Goal: Task Accomplishment & Management: Complete application form

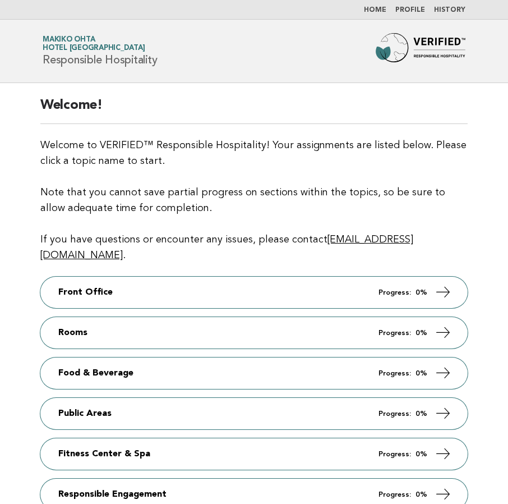
click at [276, 90] on div "Welcome! Welcome to VERIFIED™ Responsible Hospitality! Your assignments are lis…" at bounding box center [254, 316] width 454 height 467
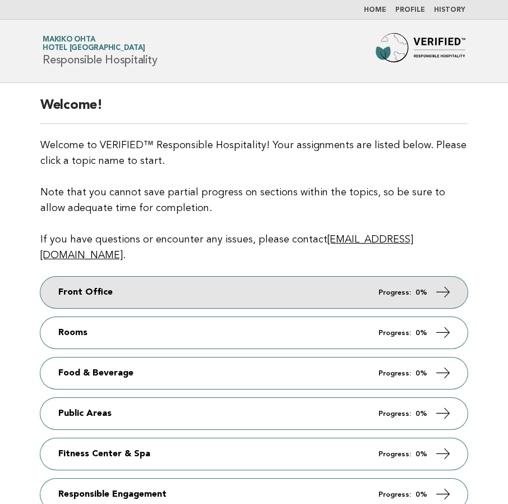
click at [177, 281] on link "Front Office Progress: 0%" at bounding box center [253, 291] width 427 height 31
click at [176, 279] on link "Front Office Progress: 0%" at bounding box center [253, 291] width 427 height 31
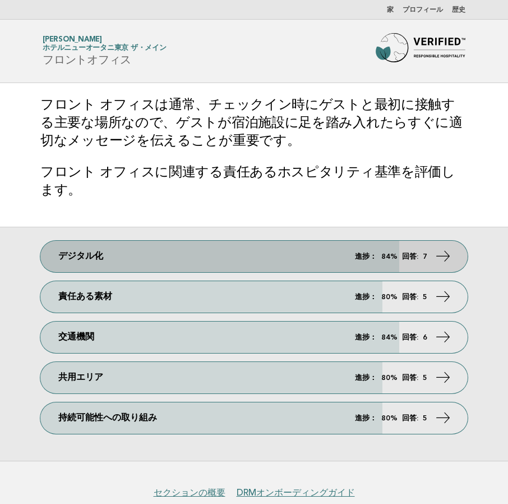
click at [289, 260] on link "デジタル化 進捗： 84% 回答: 7" at bounding box center [253, 256] width 427 height 31
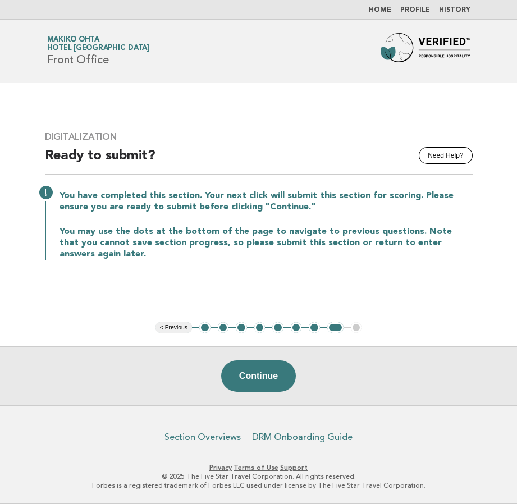
click at [223, 329] on button "2" at bounding box center [223, 327] width 11 height 11
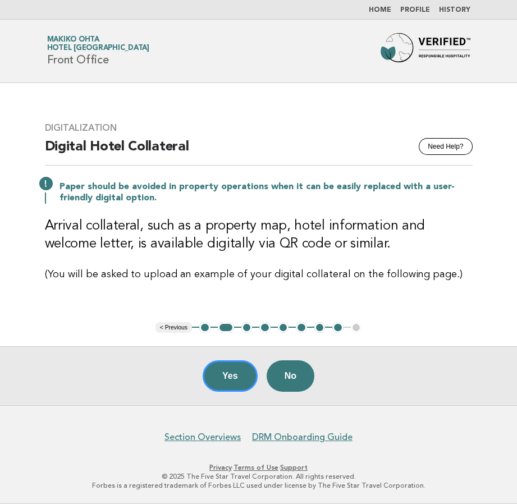
click at [246, 329] on button "3" at bounding box center [246, 327] width 11 height 11
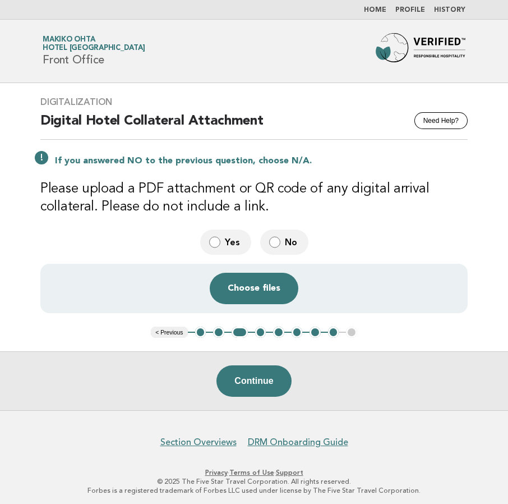
click at [262, 330] on button "4" at bounding box center [260, 331] width 11 height 11
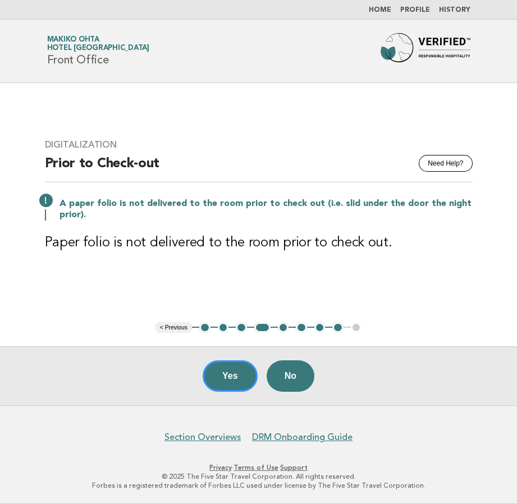
click at [476, 87] on main "Digitalization Need Help? Prior to Check-out A paper folio is not delivered to …" at bounding box center [258, 244] width 517 height 322
click at [285, 325] on button "5" at bounding box center [283, 327] width 11 height 11
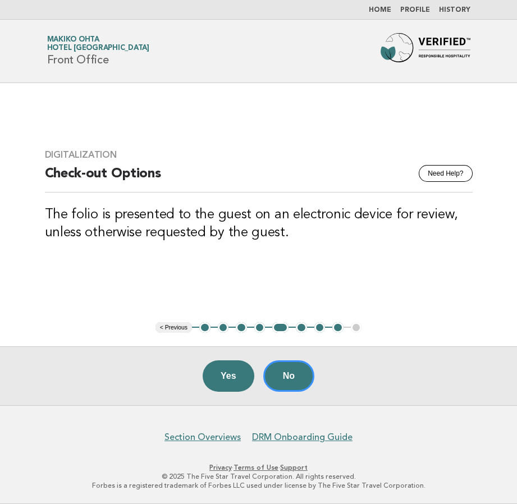
click at [299, 326] on button "6" at bounding box center [301, 327] width 11 height 11
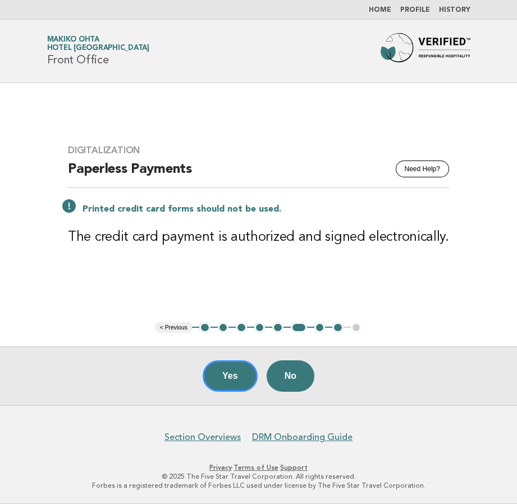
click at [317, 326] on button "7" at bounding box center [319, 327] width 11 height 11
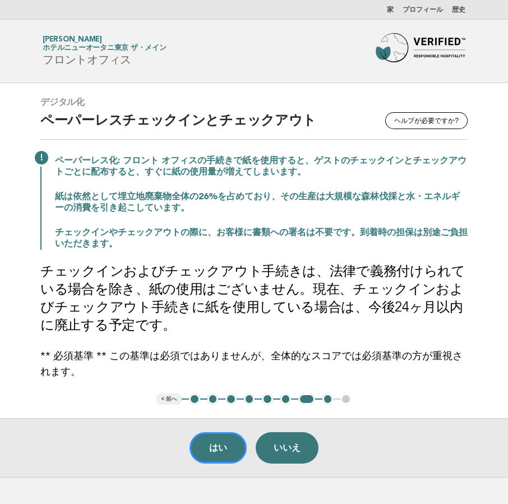
click at [243, 73] on header "フォーブス・トラベルガイド 太田真紀子 ホテルニューオータニ東京 ザ・メイン フロントオフィス" at bounding box center [254, 51] width 508 height 63
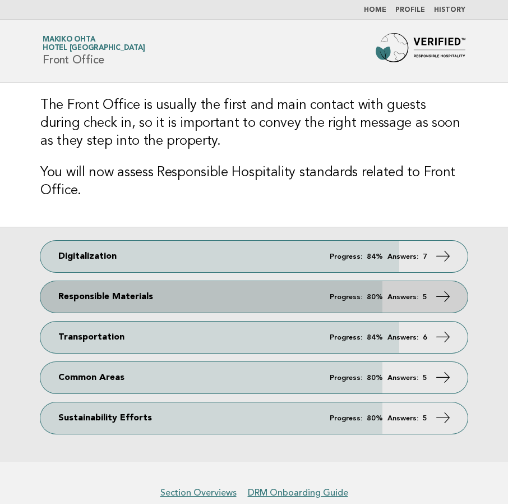
click at [184, 292] on link "Responsible Materials Progress: 80% Answers: 5" at bounding box center [253, 296] width 427 height 31
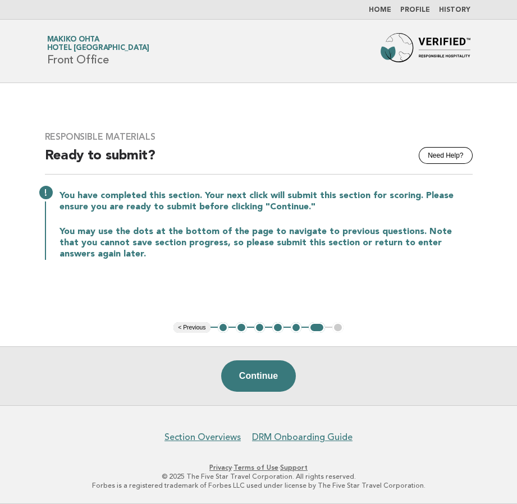
click at [239, 325] on button "2" at bounding box center [241, 327] width 11 height 11
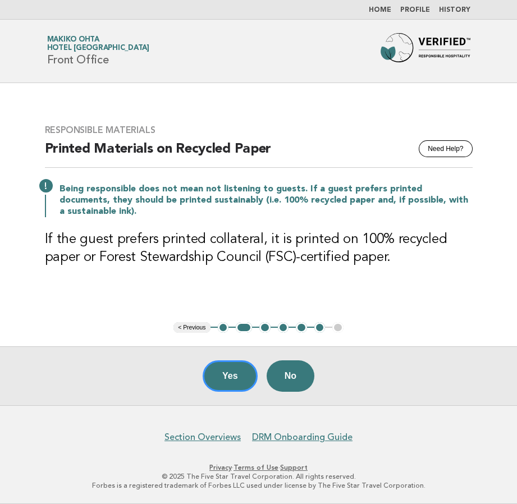
click at [267, 325] on button "3" at bounding box center [264, 327] width 11 height 11
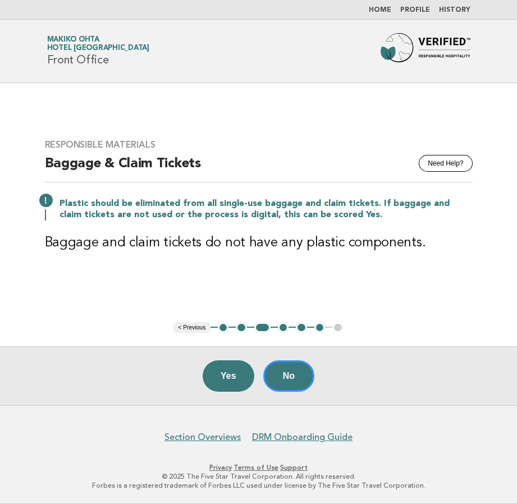
click at [283, 323] on button "4" at bounding box center [283, 327] width 11 height 11
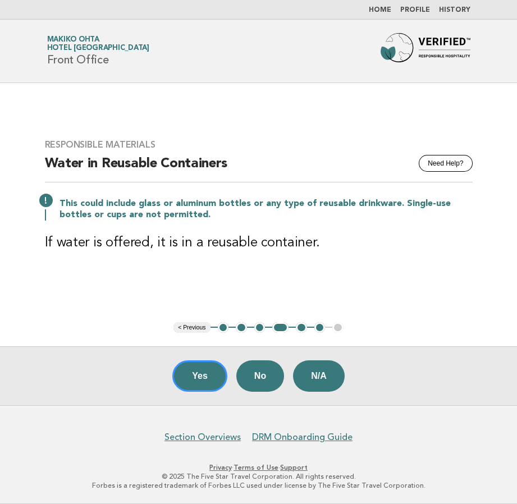
click at [298, 328] on button "5" at bounding box center [301, 327] width 11 height 11
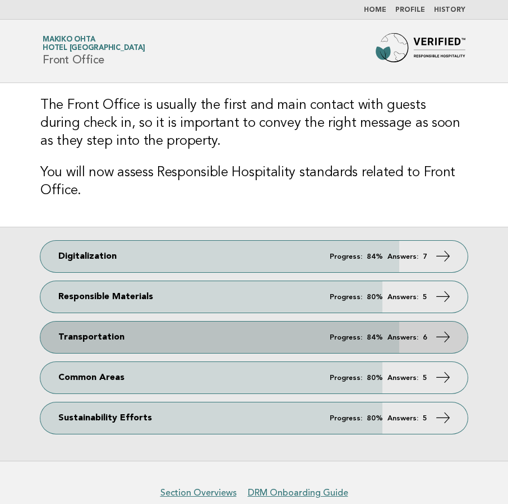
click at [139, 331] on link "Transportation Progress: 84% Answers: 6" at bounding box center [253, 336] width 427 height 31
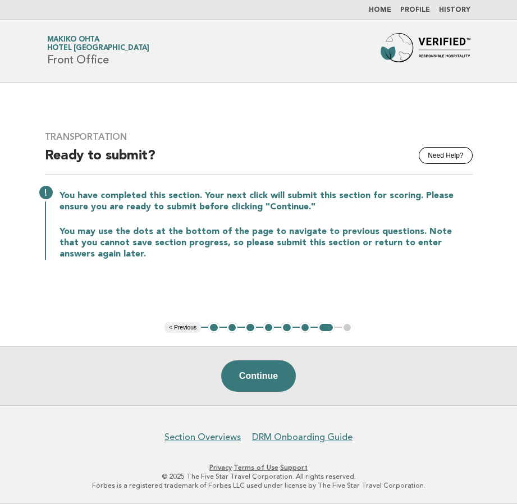
click at [232, 329] on button "2" at bounding box center [232, 327] width 11 height 11
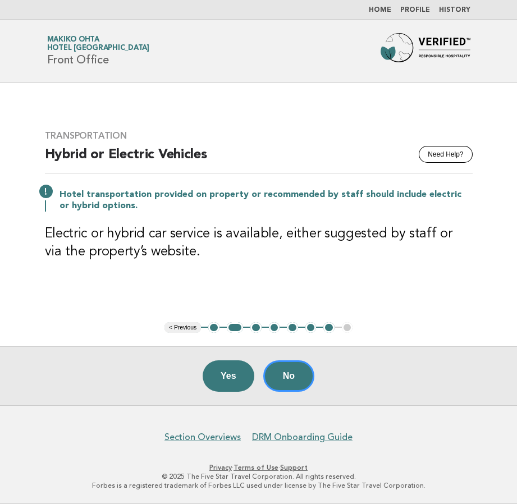
click at [251, 330] on button "3" at bounding box center [255, 327] width 11 height 11
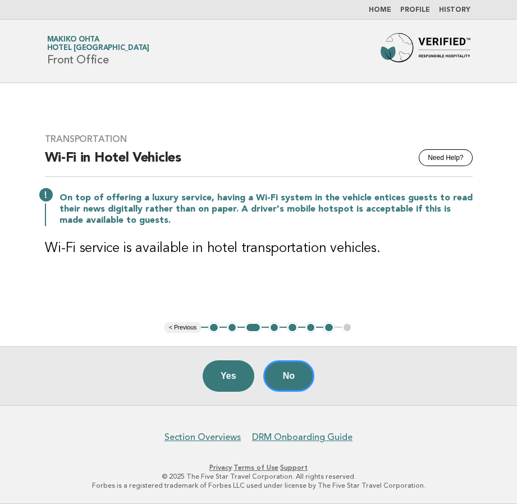
click at [358, 103] on main "Transportation Need Help? Wi-Fi in Hotel Vehicles On top of offering a luxury s…" at bounding box center [258, 244] width 517 height 322
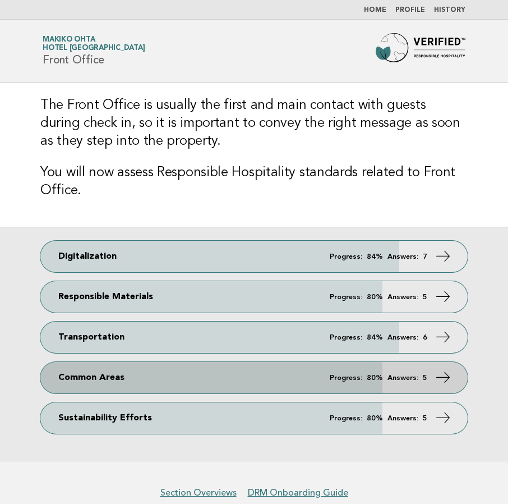
click at [136, 383] on link "Common Areas Progress: 80% Answers: 5" at bounding box center [253, 377] width 427 height 31
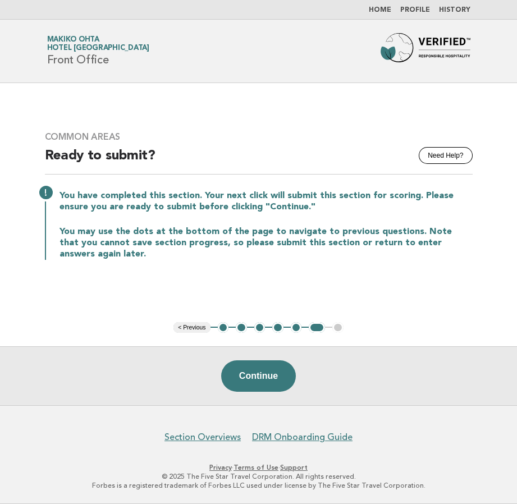
click at [242, 326] on button "2" at bounding box center [241, 327] width 11 height 11
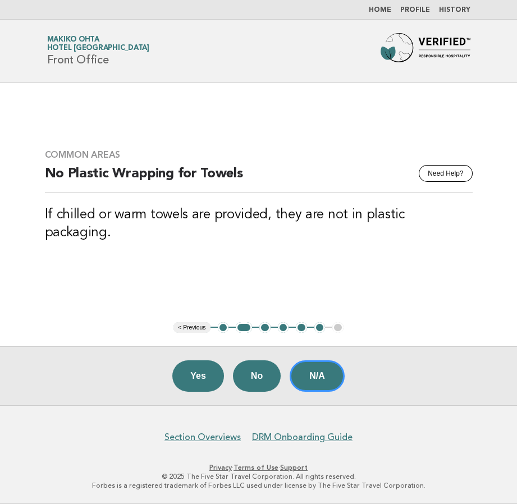
click at [264, 327] on button "3" at bounding box center [264, 327] width 11 height 11
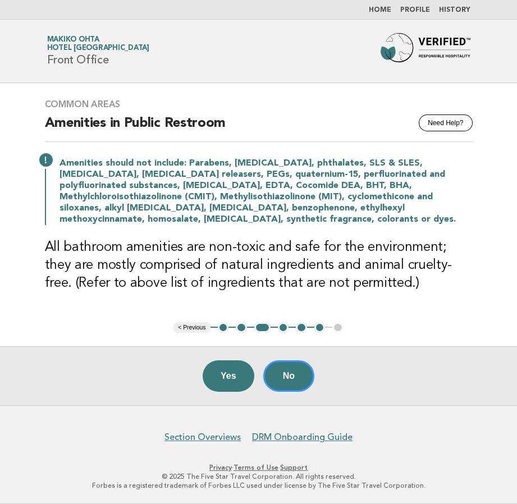
click at [281, 326] on button "4" at bounding box center [283, 327] width 11 height 11
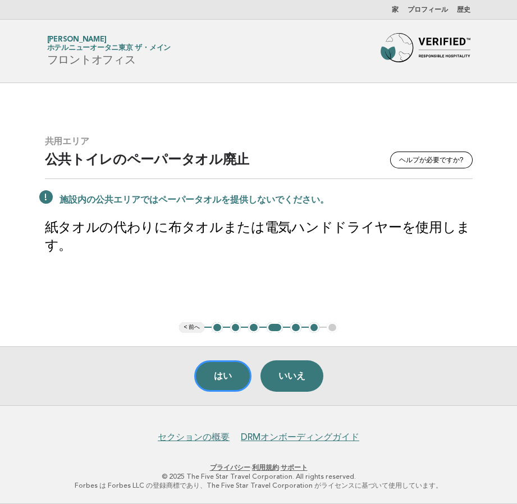
click at [255, 328] on font "3" at bounding box center [253, 327] width 4 height 8
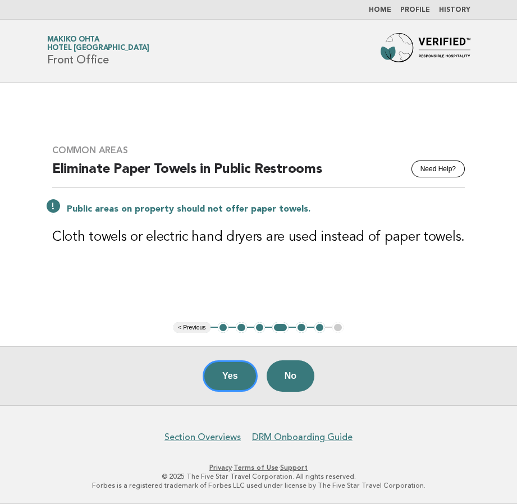
click at [256, 331] on button "3" at bounding box center [259, 327] width 11 height 11
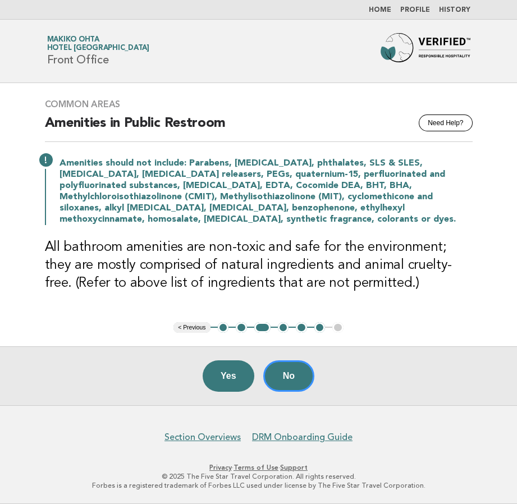
click at [303, 329] on button "5" at bounding box center [301, 327] width 11 height 11
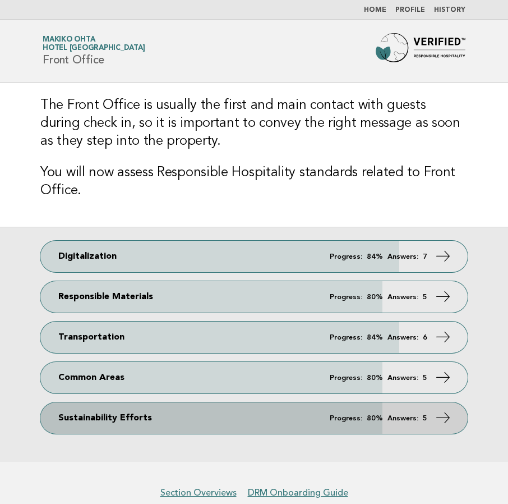
click at [159, 412] on link "Sustainability Efforts Progress: 80% Answers: 5" at bounding box center [253, 417] width 427 height 31
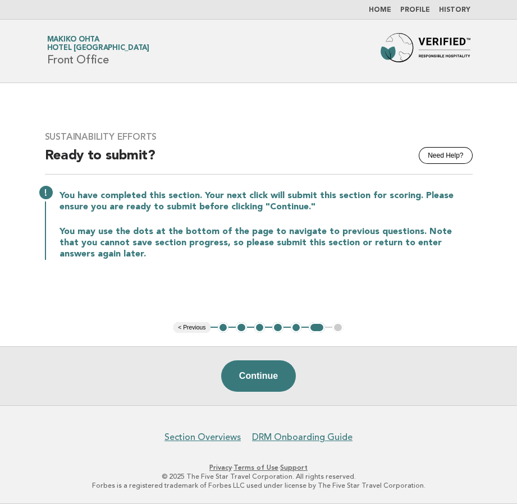
click at [239, 328] on button "2" at bounding box center [241, 327] width 11 height 11
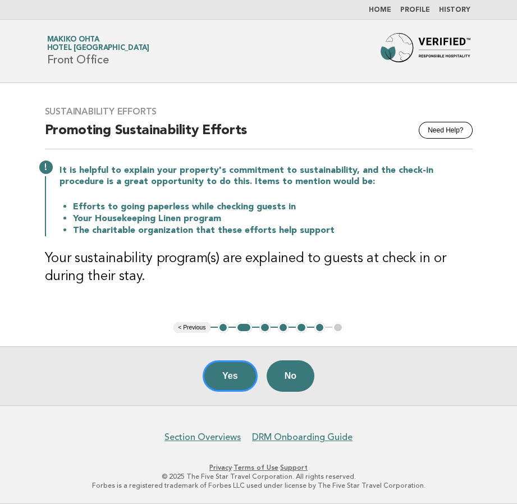
click at [264, 326] on button "3" at bounding box center [264, 327] width 11 height 11
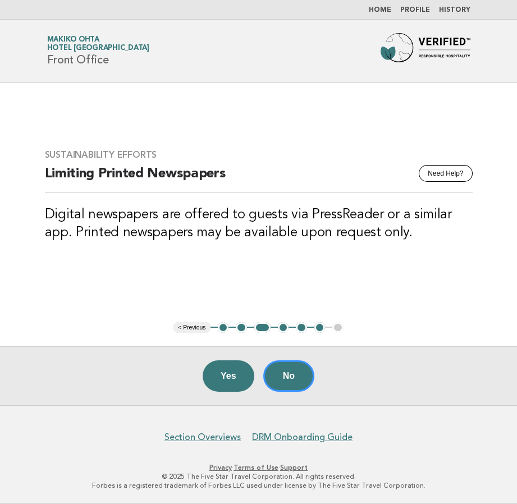
click at [285, 326] on button "4" at bounding box center [283, 327] width 11 height 11
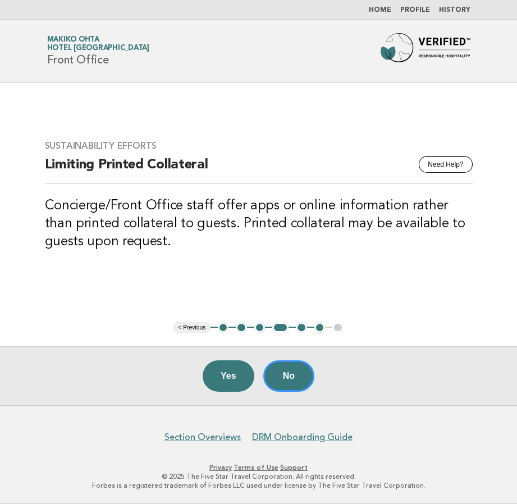
click at [304, 328] on button "5" at bounding box center [301, 327] width 11 height 11
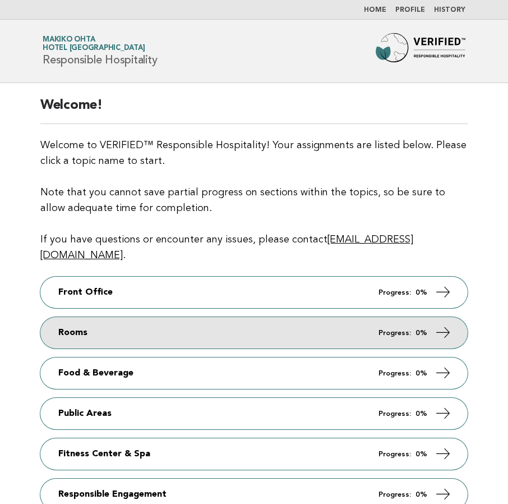
click at [199, 317] on link "Rooms Progress: 0%" at bounding box center [253, 332] width 427 height 31
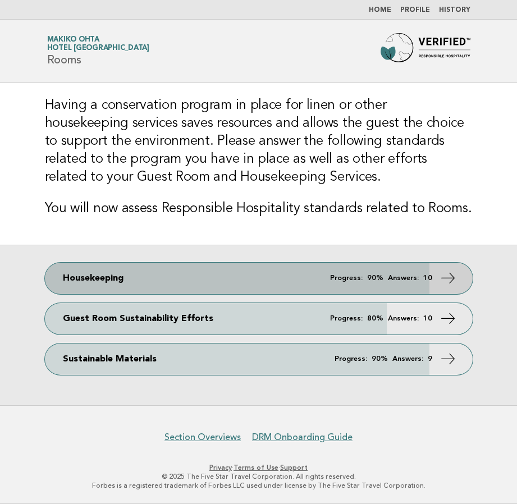
click at [276, 274] on link "Housekeeping Progress: 90% Answers: 10" at bounding box center [258, 277] width 427 height 31
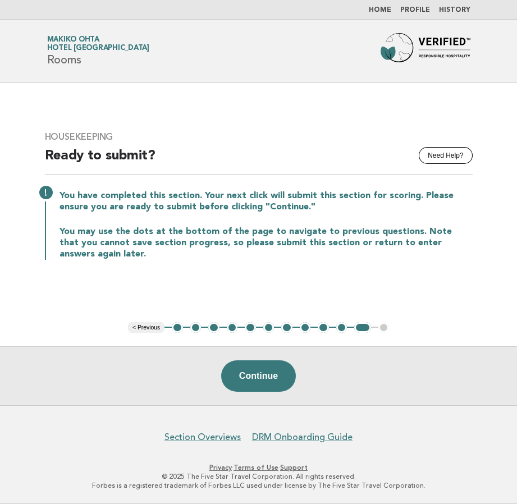
click at [193, 329] on button "2" at bounding box center [195, 327] width 11 height 11
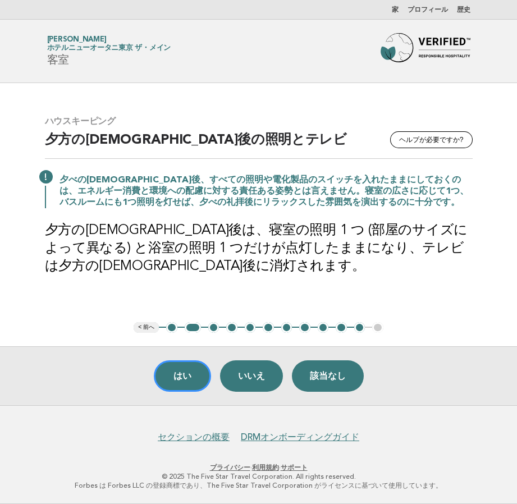
click at [217, 327] on button "3" at bounding box center [213, 327] width 11 height 11
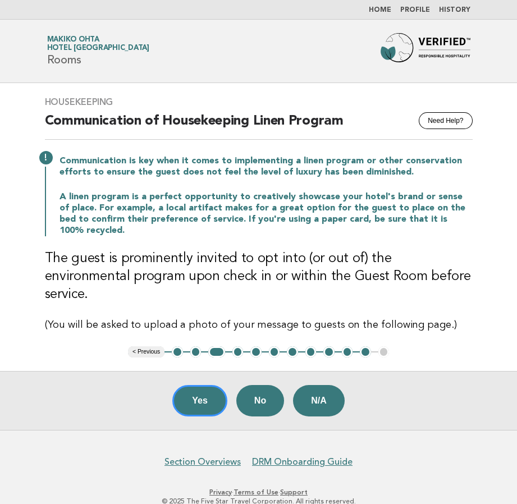
click at [255, 346] on button "5" at bounding box center [255, 351] width 11 height 11
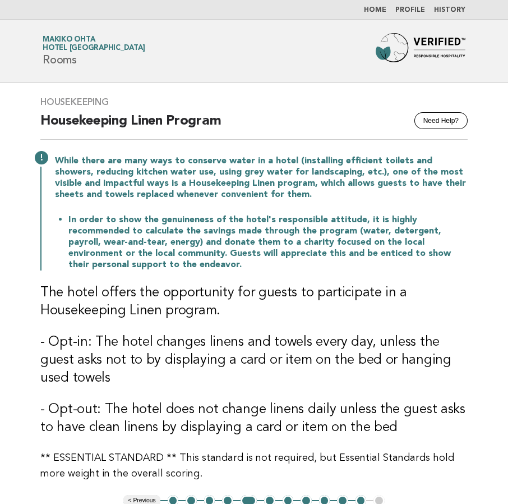
click at [272, 499] on button "6" at bounding box center [269, 500] width 11 height 11
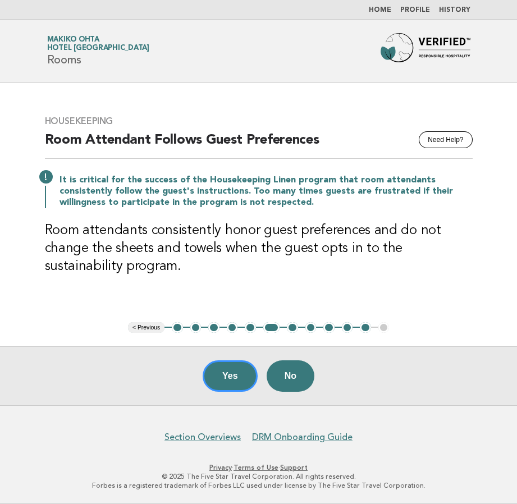
click at [289, 328] on button "7" at bounding box center [292, 327] width 11 height 11
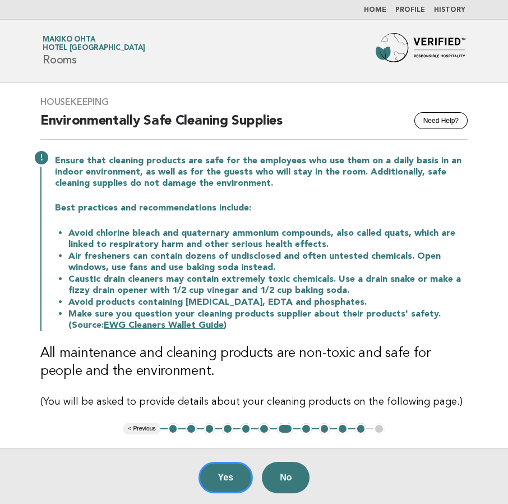
click at [325, 429] on button "9" at bounding box center [324, 428] width 11 height 11
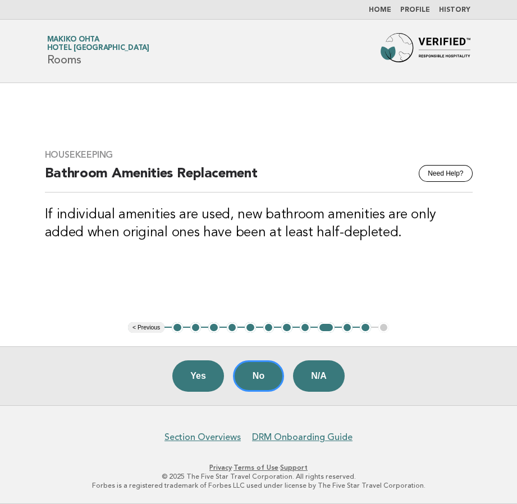
click at [345, 326] on button "10" at bounding box center [347, 327] width 11 height 11
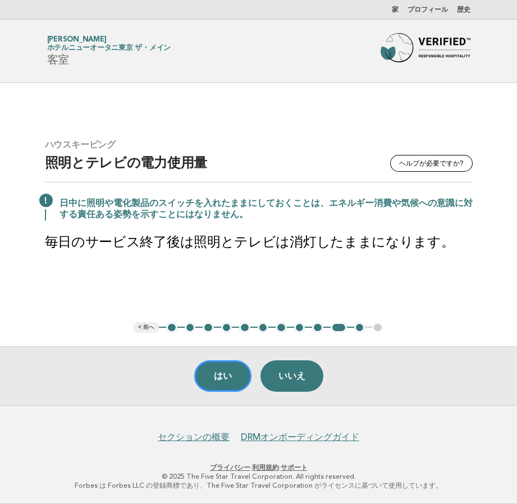
click at [190, 328] on font "2" at bounding box center [190, 327] width 4 height 8
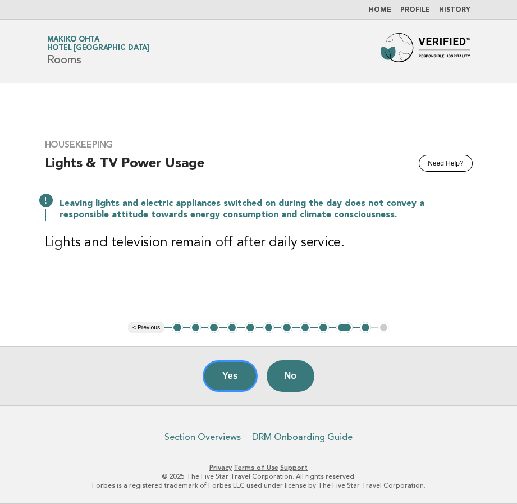
click at [196, 328] on button "2" at bounding box center [195, 327] width 11 height 11
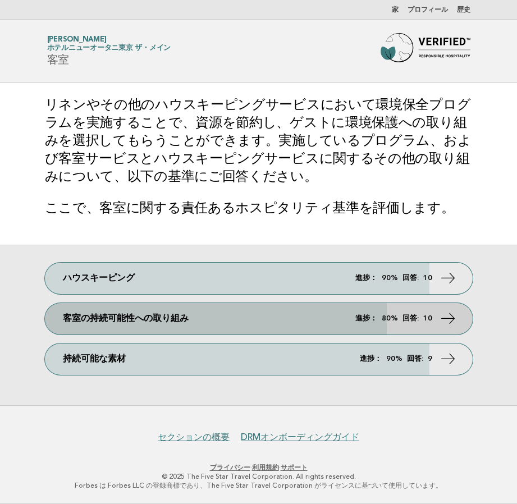
click at [163, 317] on font "客室の持続可能性への取り組み" at bounding box center [126, 318] width 126 height 9
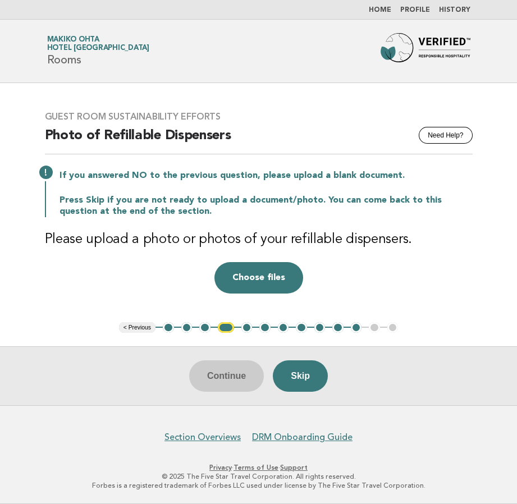
click at [190, 328] on button "2" at bounding box center [186, 327] width 11 height 11
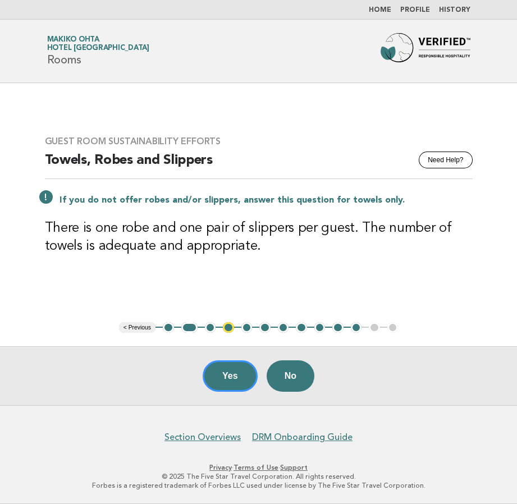
click at [205, 328] on button "3" at bounding box center [210, 327] width 11 height 11
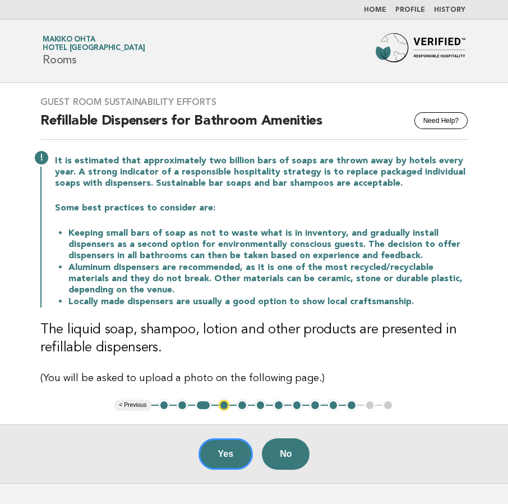
click at [237, 404] on button "5" at bounding box center [242, 404] width 11 height 11
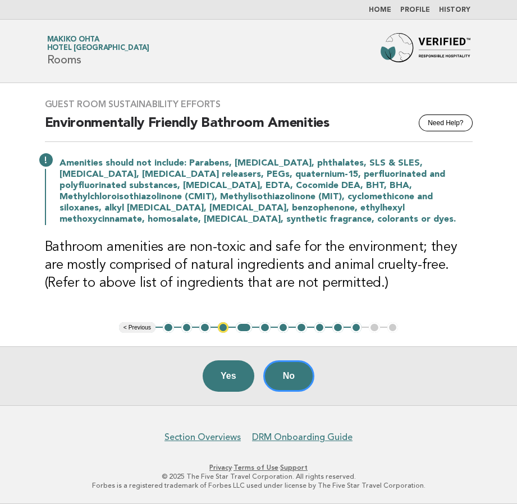
click at [261, 328] on button "6" at bounding box center [264, 327] width 11 height 11
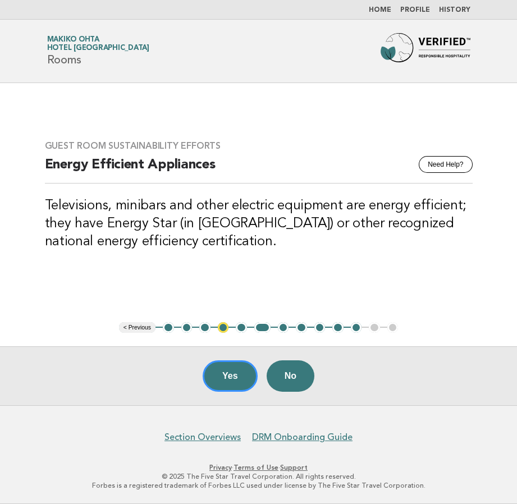
click at [282, 329] on button "7" at bounding box center [283, 327] width 11 height 11
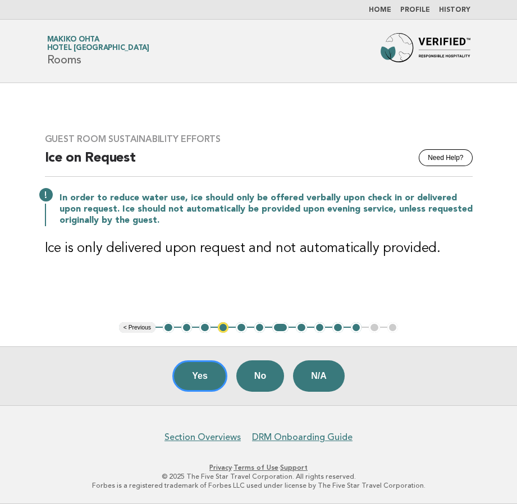
click at [302, 325] on button "8" at bounding box center [301, 327] width 11 height 11
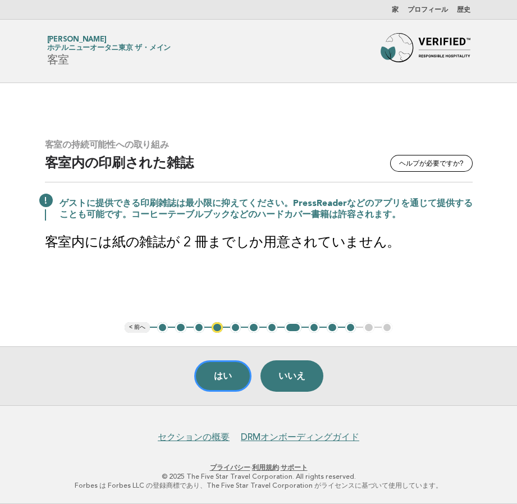
click at [315, 328] on font "9" at bounding box center [314, 327] width 4 height 8
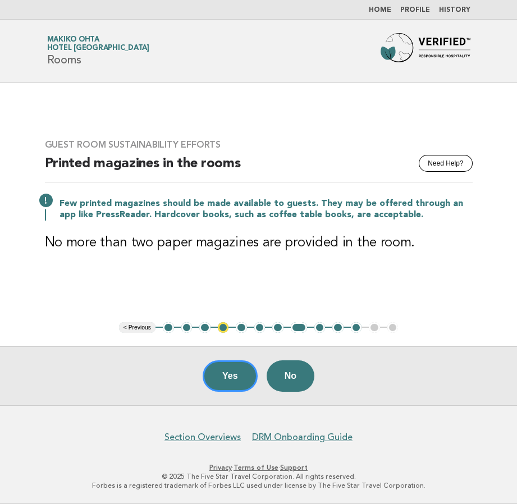
click at [319, 328] on button "9" at bounding box center [319, 327] width 11 height 11
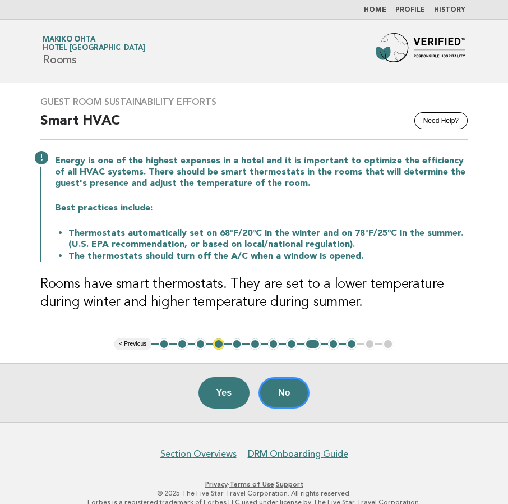
click at [331, 348] on button "10" at bounding box center [333, 343] width 11 height 11
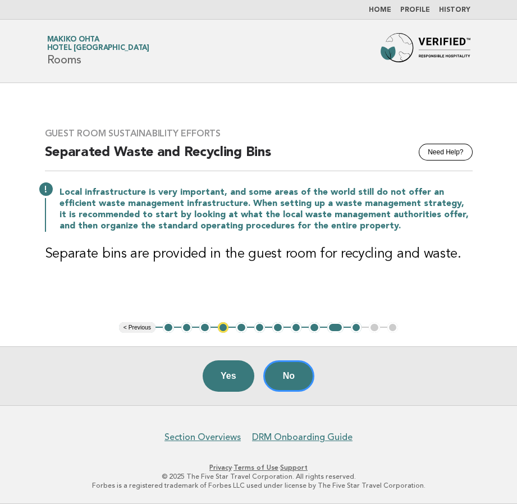
click at [358, 327] on button "11" at bounding box center [356, 327] width 11 height 11
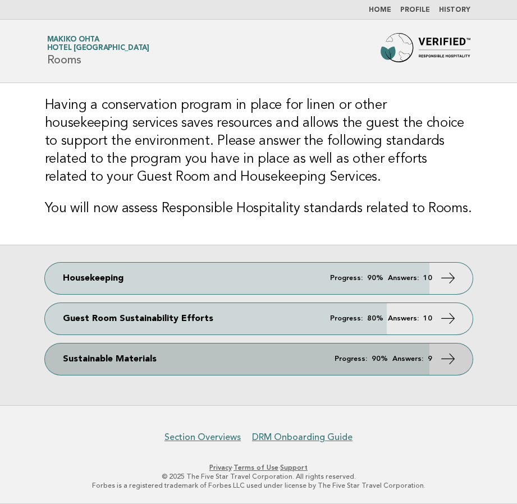
click at [253, 352] on link "Sustainable Materials Progress: 90% Answers: 9" at bounding box center [258, 358] width 427 height 31
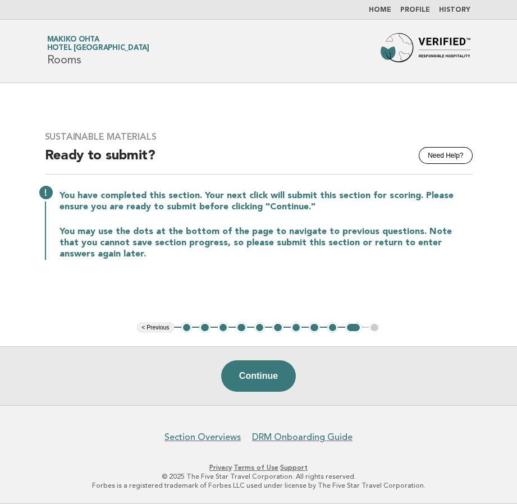
click at [202, 327] on button "2" at bounding box center [204, 327] width 11 height 11
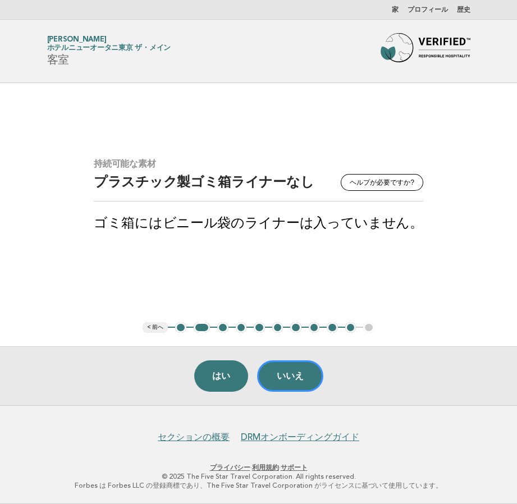
click at [222, 329] on font "3" at bounding box center [222, 327] width 4 height 8
click at [224, 330] on font "3" at bounding box center [222, 327] width 4 height 8
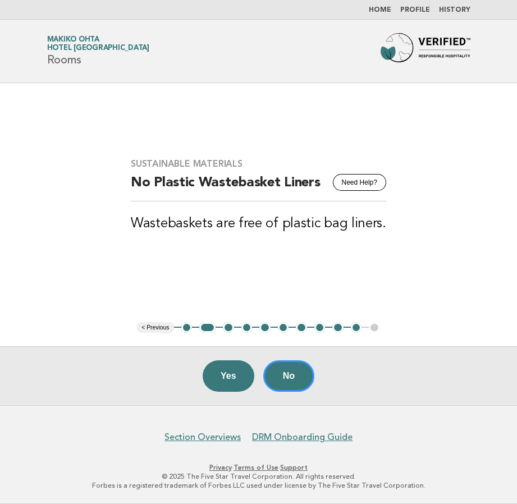
click at [224, 327] on button "3" at bounding box center [228, 327] width 11 height 11
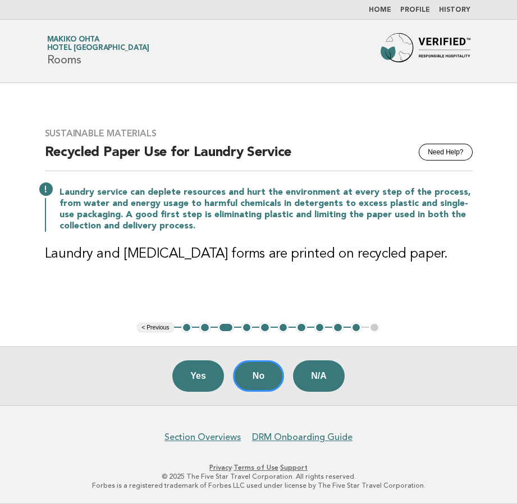
drag, startPoint x: 245, startPoint y: 329, endPoint x: 255, endPoint y: 319, distance: 14.3
click at [245, 329] on button "4" at bounding box center [246, 327] width 11 height 11
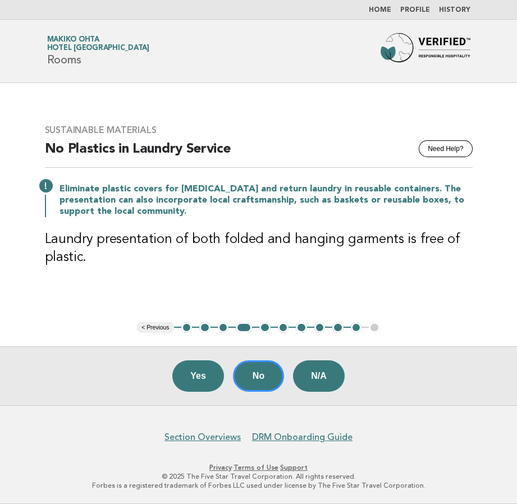
click at [262, 329] on button "5" at bounding box center [264, 327] width 11 height 11
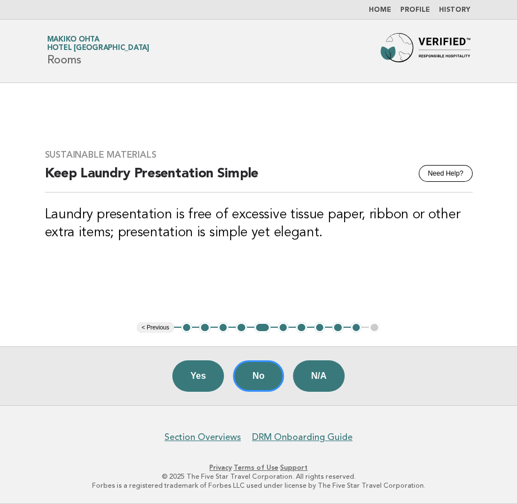
click at [283, 327] on button "6" at bounding box center [283, 327] width 11 height 11
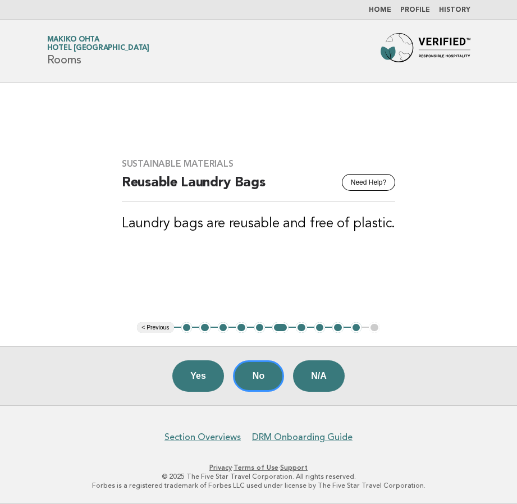
click at [299, 328] on button "7" at bounding box center [301, 327] width 11 height 11
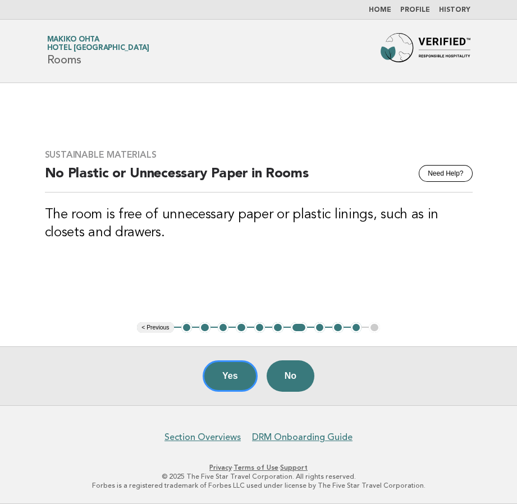
click at [321, 328] on button "8" at bounding box center [319, 327] width 11 height 11
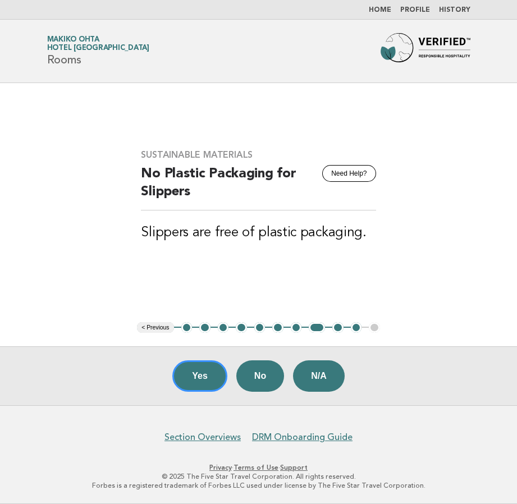
click at [337, 331] on button "9" at bounding box center [337, 327] width 11 height 11
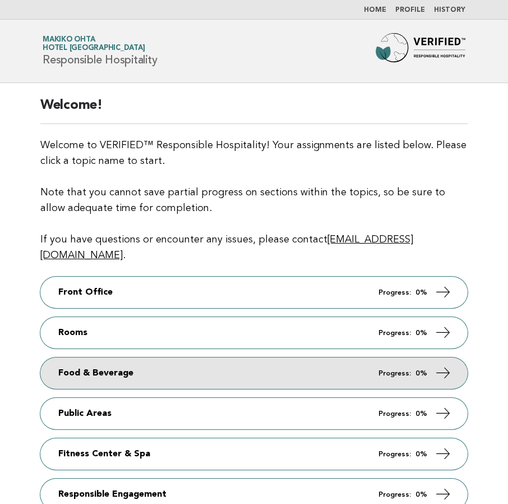
click at [142, 357] on link "Food & Beverage Progress: 0%" at bounding box center [253, 372] width 427 height 31
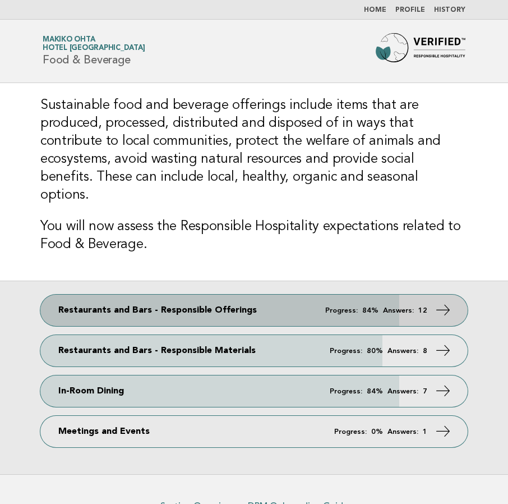
click at [276, 294] on link "Restaurants and Bars - Responsible Offerings Progress: 84% Answers: 12" at bounding box center [253, 309] width 427 height 31
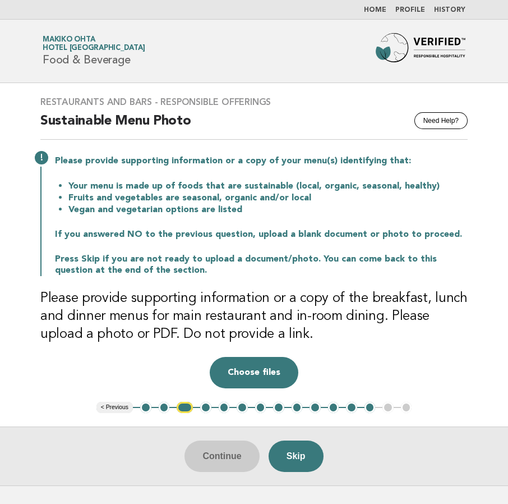
click at [161, 407] on button "2" at bounding box center [164, 407] width 11 height 11
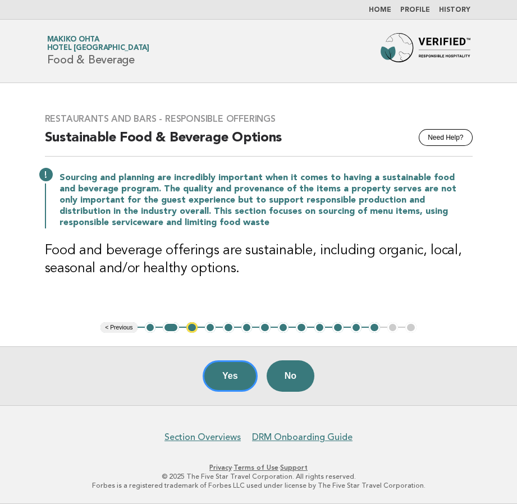
click at [212, 329] on button "4" at bounding box center [210, 327] width 11 height 11
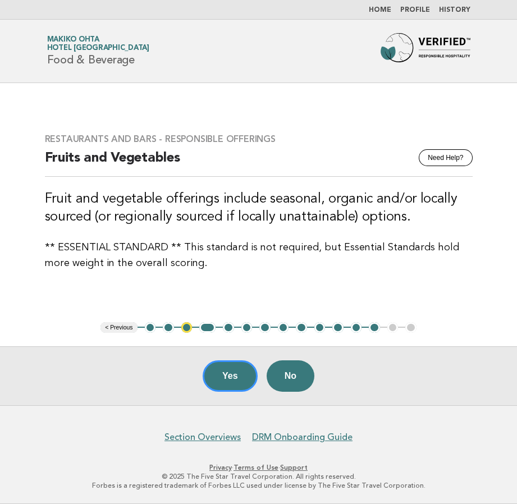
click at [182, 326] on button "3" at bounding box center [186, 327] width 11 height 11
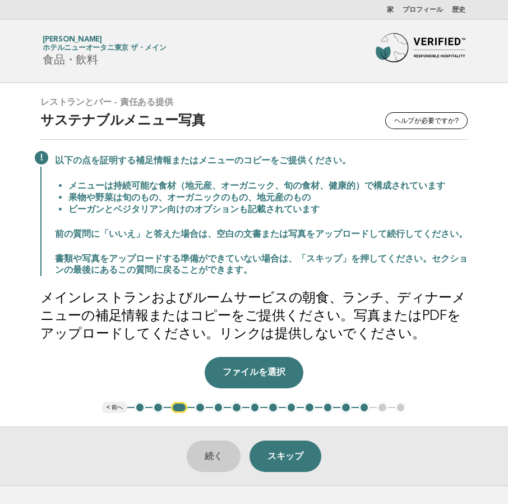
scroll to position [56, 0]
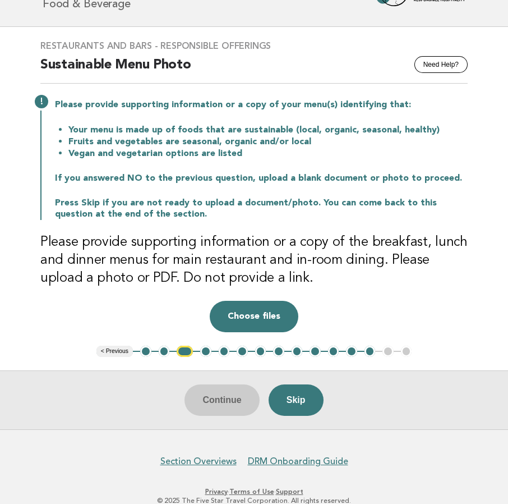
click at [206, 351] on button "4" at bounding box center [205, 350] width 11 height 11
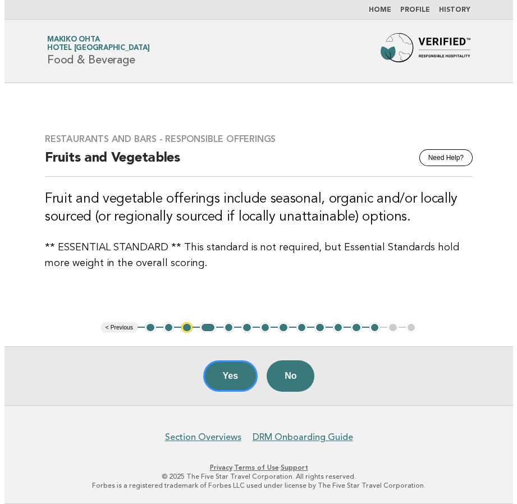
scroll to position [0, 0]
click at [228, 329] on button "5" at bounding box center [228, 327] width 11 height 11
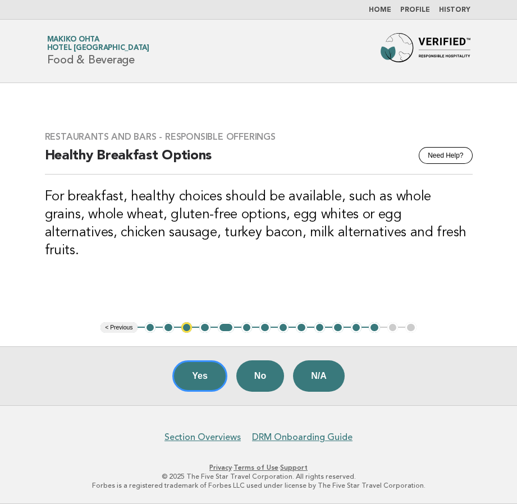
click at [243, 330] on button "6" at bounding box center [246, 327] width 11 height 11
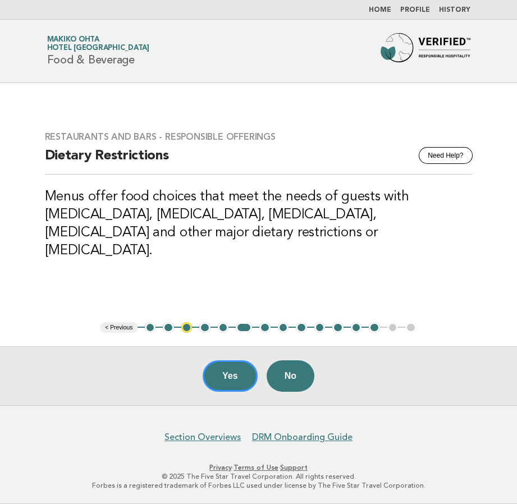
click at [261, 330] on button "7" at bounding box center [264, 327] width 11 height 11
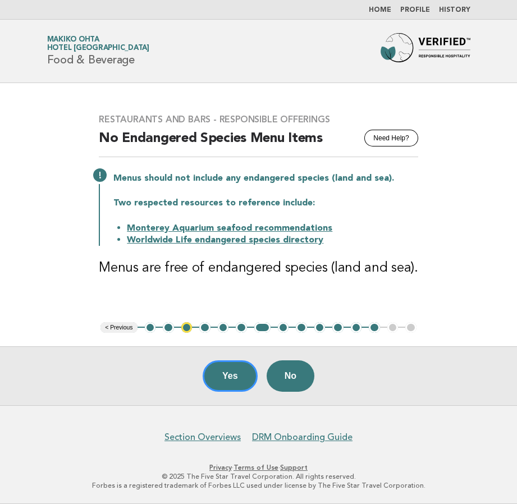
click at [284, 328] on button "8" at bounding box center [283, 327] width 11 height 11
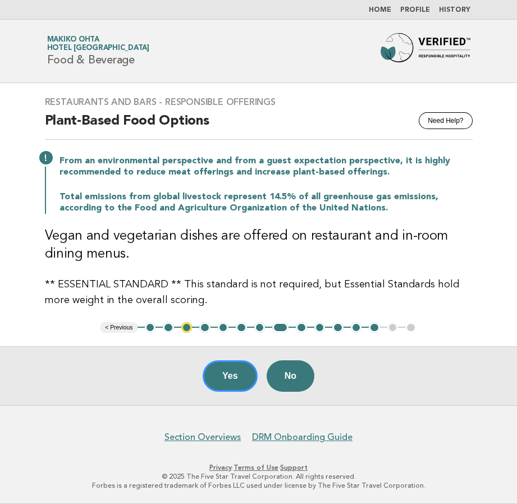
click at [303, 328] on button "9" at bounding box center [301, 327] width 11 height 11
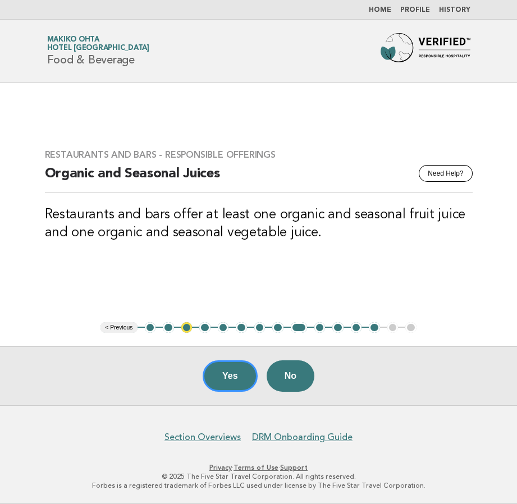
click at [325, 325] on ul "< Previous 1 2 3 4 5 6 7 8 9 10 11 12 13 14 15" at bounding box center [258, 327] width 316 height 11
click at [320, 326] on button "10" at bounding box center [319, 327] width 11 height 11
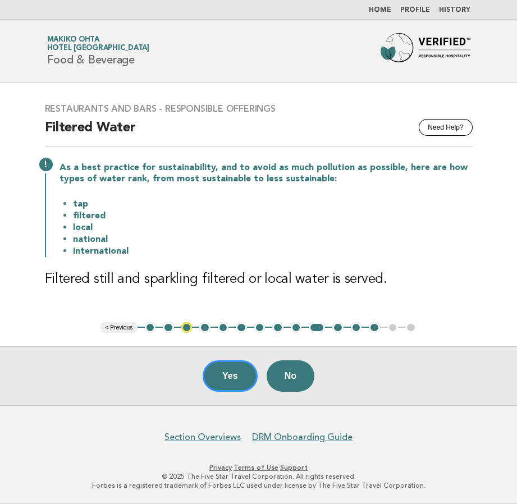
click at [335, 328] on button "11" at bounding box center [337, 327] width 11 height 11
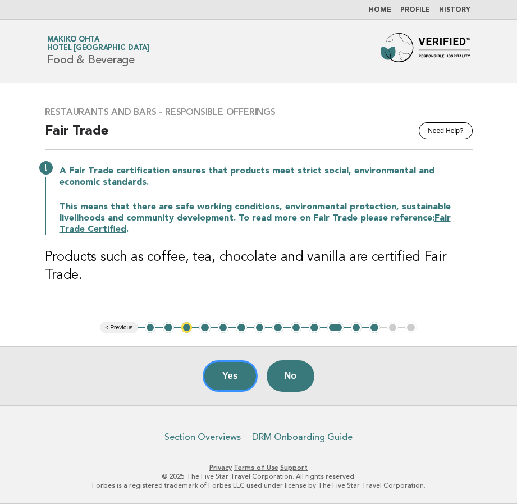
click at [357, 330] on button "12" at bounding box center [356, 327] width 11 height 11
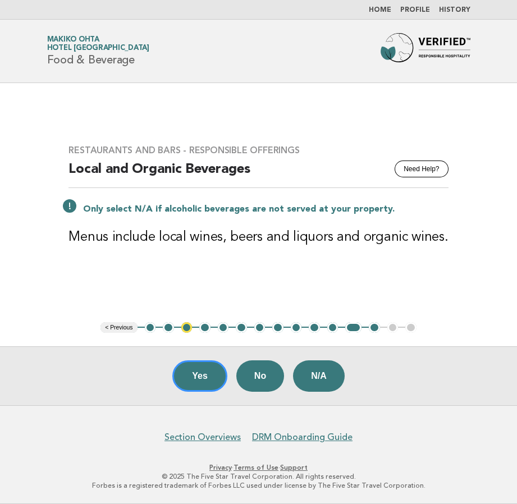
click at [375, 328] on button "13" at bounding box center [373, 327] width 11 height 11
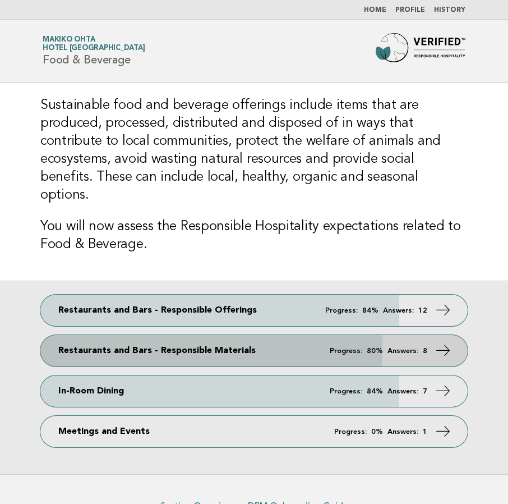
click at [221, 335] on link "Restaurants and Bars - Responsible Materials Progress: 80% Answers: 8" at bounding box center [253, 350] width 427 height 31
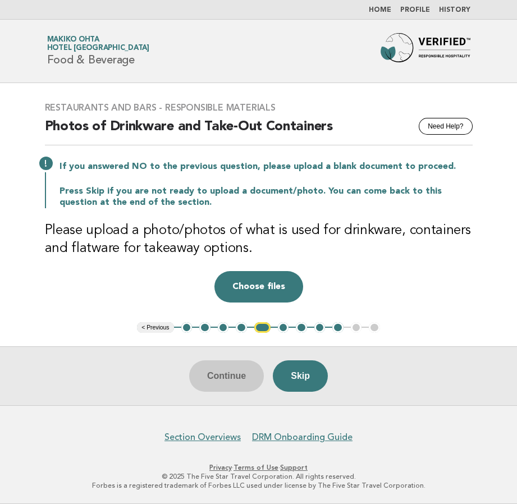
click at [201, 328] on button "2" at bounding box center [204, 327] width 11 height 11
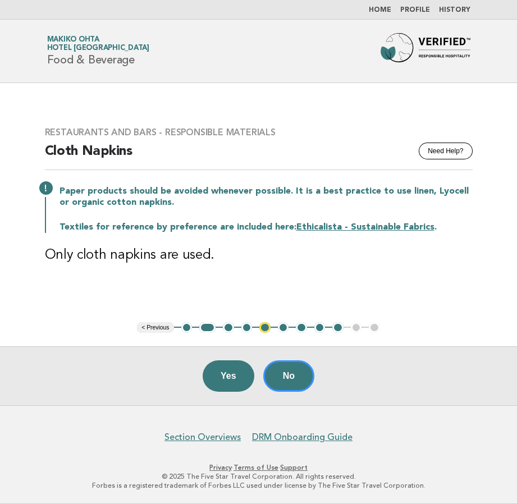
click at [227, 329] on button "3" at bounding box center [228, 327] width 11 height 11
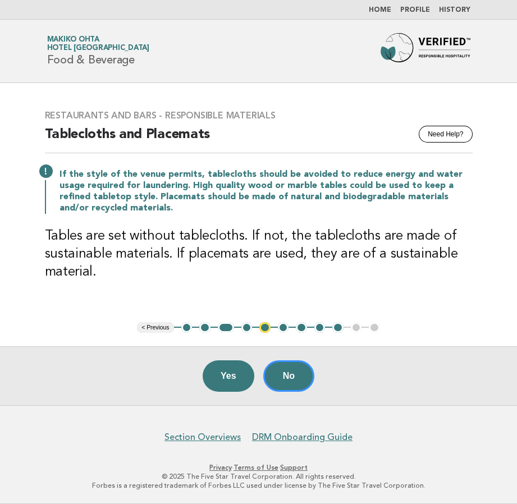
click at [246, 332] on button "4" at bounding box center [246, 327] width 11 height 11
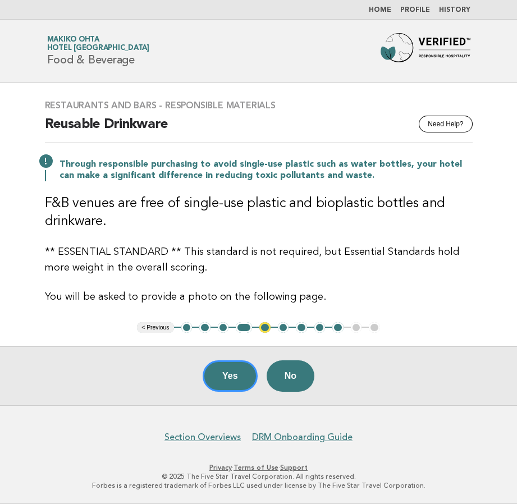
click at [262, 330] on button "5" at bounding box center [264, 327] width 11 height 11
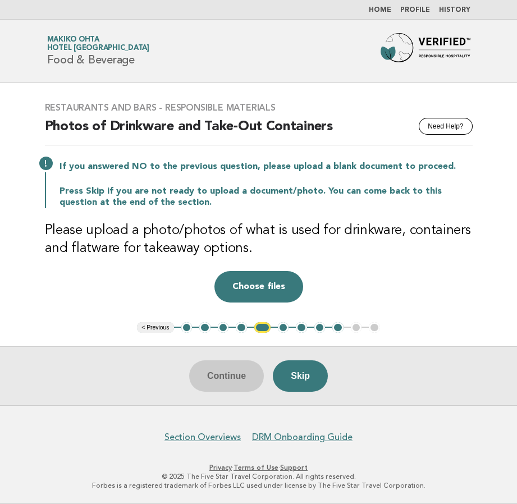
click at [284, 328] on button "6" at bounding box center [283, 327] width 11 height 11
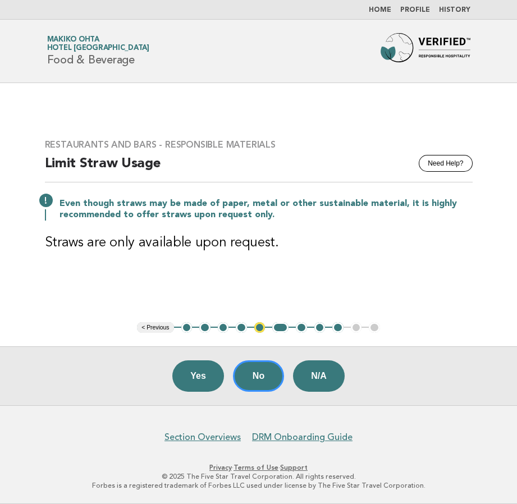
click at [303, 326] on button "7" at bounding box center [301, 327] width 11 height 11
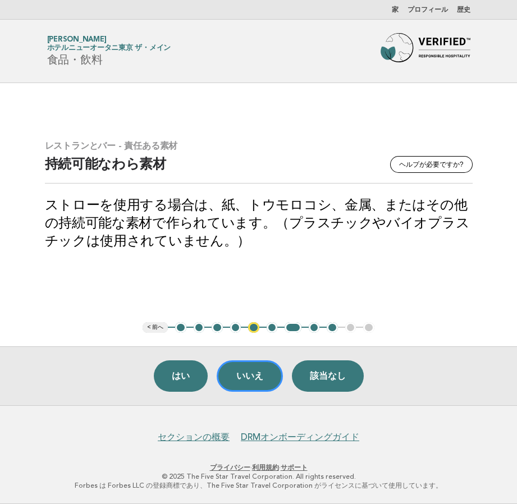
click at [406, 265] on div "レストランとバー - 責任ある素材 ヘルプが必要ですか? 持続可能なわら素材 ストローを使用する場合は、紙、トウモロコシ、金属、またはその他の持続可能な素材で…" at bounding box center [258, 202] width 454 height 151
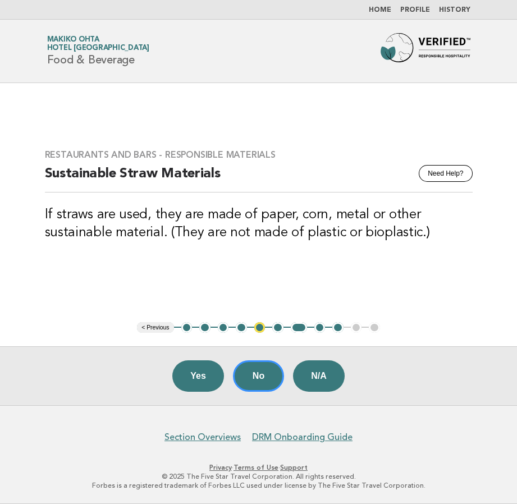
click at [320, 329] on button "8" at bounding box center [319, 327] width 11 height 11
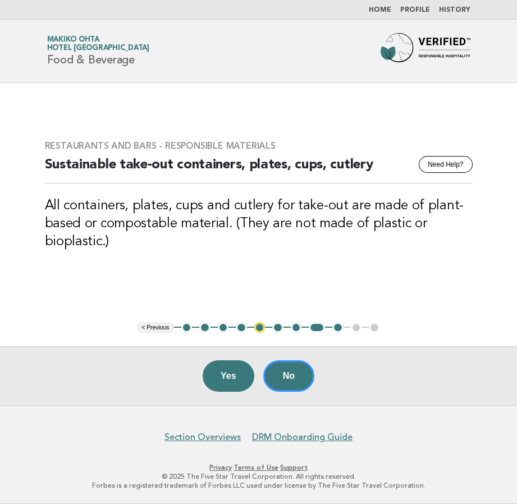
click at [336, 330] on button "9" at bounding box center [337, 327] width 11 height 11
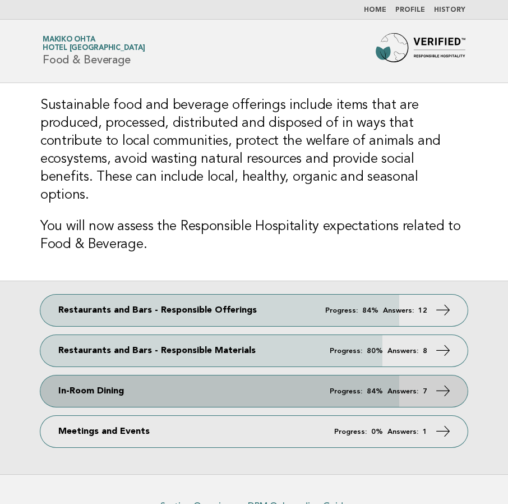
click at [167, 375] on link "In-Room Dining Progress: 84% Answers: 7" at bounding box center [253, 390] width 427 height 31
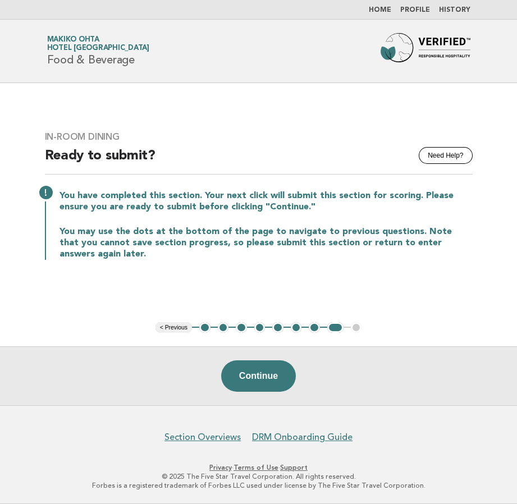
click at [222, 328] on button "2" at bounding box center [223, 327] width 11 height 11
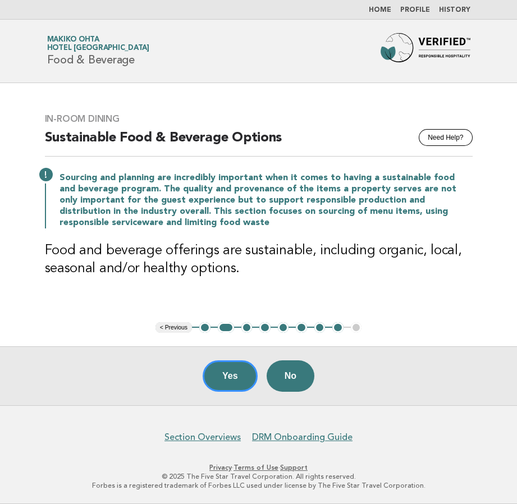
click at [243, 328] on button "3" at bounding box center [246, 327] width 11 height 11
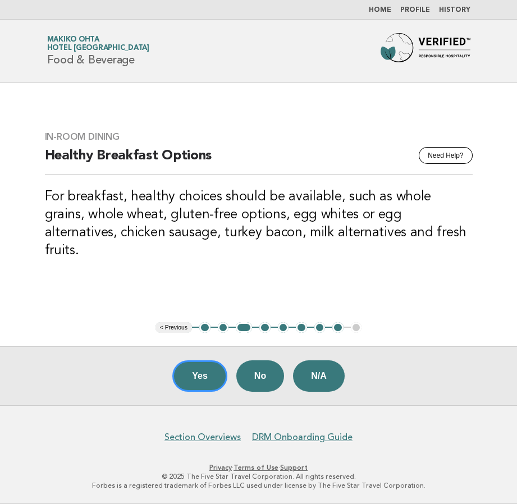
click at [262, 328] on button "4" at bounding box center [264, 327] width 11 height 11
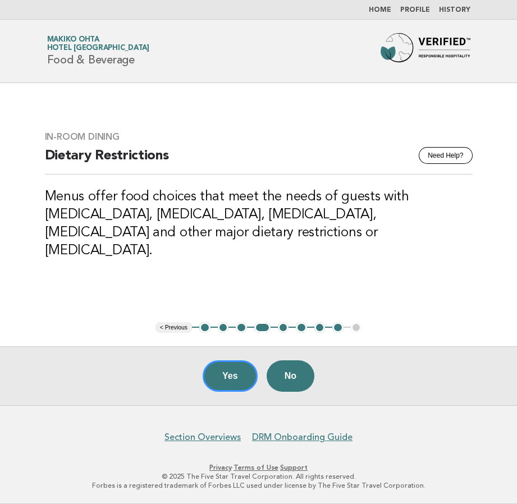
click at [282, 329] on button "5" at bounding box center [283, 327] width 11 height 11
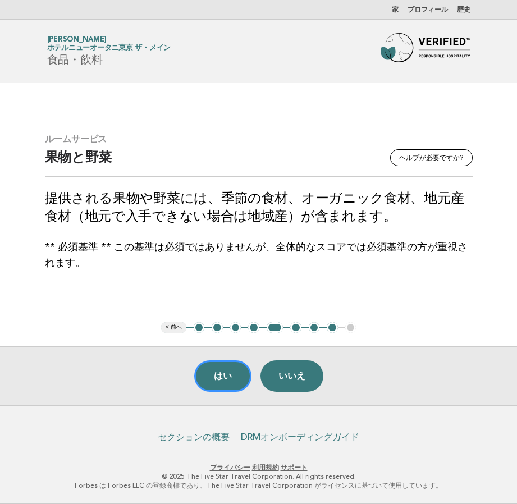
click at [296, 329] on font "6" at bounding box center [295, 327] width 4 height 8
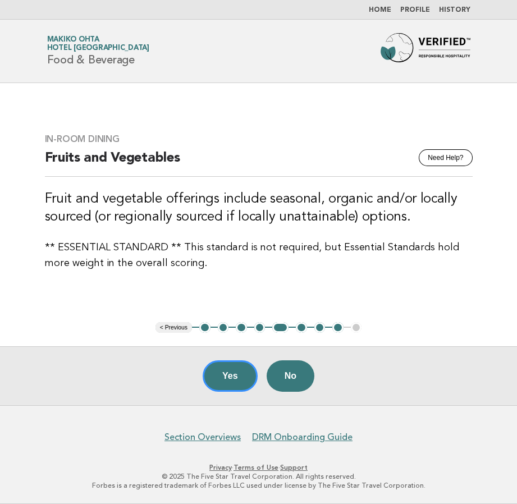
click at [299, 329] on button "6" at bounding box center [301, 327] width 11 height 11
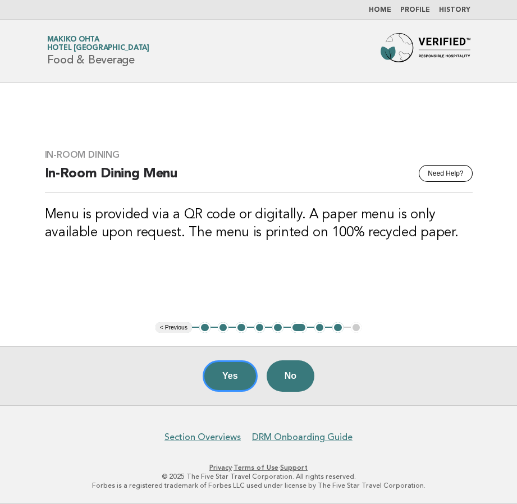
click at [316, 329] on button "7" at bounding box center [319, 327] width 11 height 11
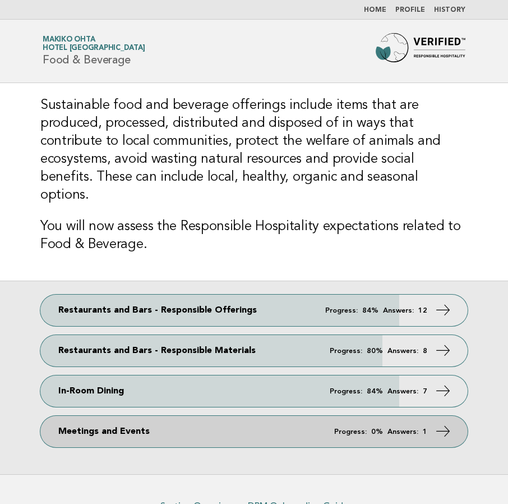
click at [257, 416] on link "Meetings and Events Progress: 0% Answers: 1" at bounding box center [253, 431] width 427 height 31
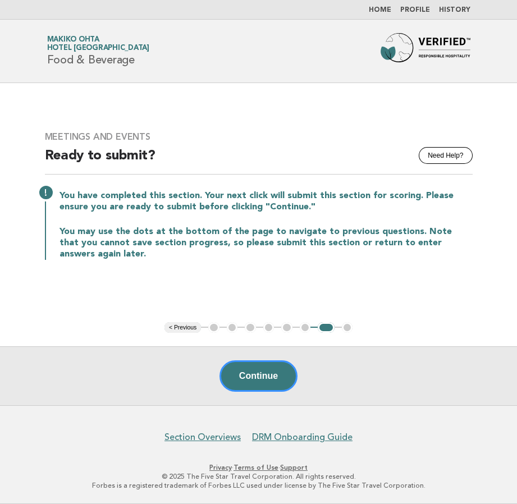
click at [231, 331] on ul "< Previous 1 2 3 4 5 6 7 8" at bounding box center [258, 327] width 188 height 11
click at [231, 328] on ul "< Previous 1 2 3 4 5 6 7 8" at bounding box center [258, 327] width 188 height 11
click at [229, 328] on ul "< Previous 1 2 3 4 5 6 7 8" at bounding box center [258, 327] width 188 height 11
click at [210, 329] on ul "< Previous 1 2 3 4 5 6 7 8" at bounding box center [258, 327] width 188 height 11
click at [213, 329] on ul "< Previous 1 2 3 4 5 6 7 8" at bounding box center [258, 327] width 188 height 11
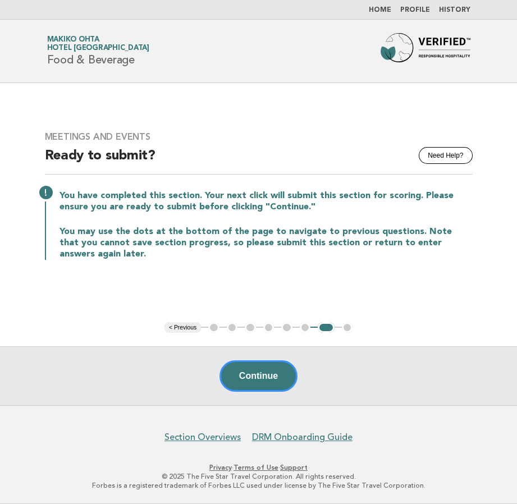
click at [228, 329] on ul "< Previous 1 2 3 4 5 6 7 8" at bounding box center [258, 327] width 188 height 11
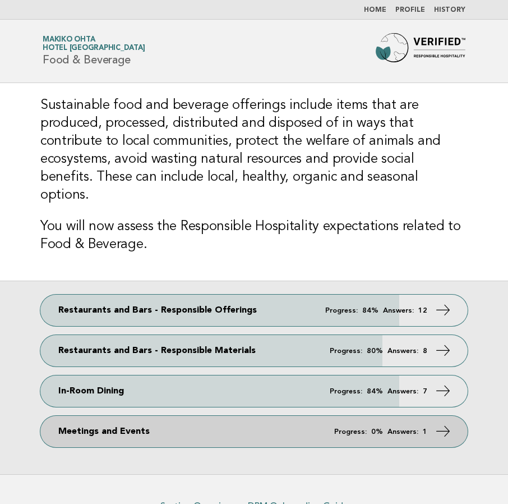
click at [158, 417] on link "Meetings and Events Progress: 0% Answers: 1" at bounding box center [253, 431] width 427 height 31
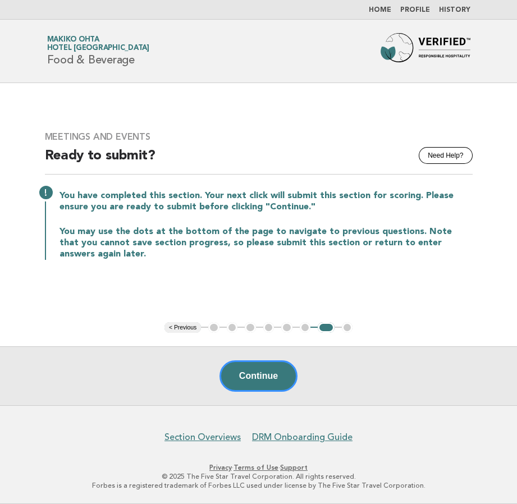
click at [215, 330] on ul "< Previous 1 2 3 4 5 6 7 8" at bounding box center [258, 327] width 188 height 11
